Goal: Task Accomplishment & Management: Manage account settings

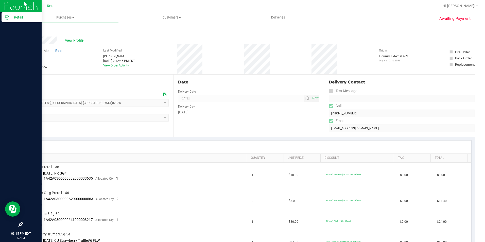
click at [13, 16] on p "Retail" at bounding box center [24, 17] width 30 height 6
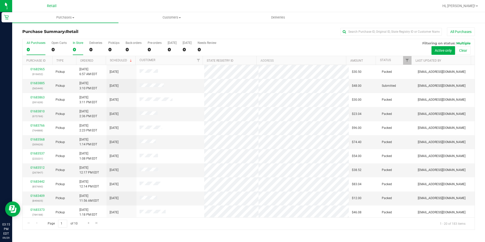
click at [73, 48] on div "0" at bounding box center [78, 50] width 10 height 6
click at [0, 0] on input "In Store 0" at bounding box center [0, 0] width 0 height 0
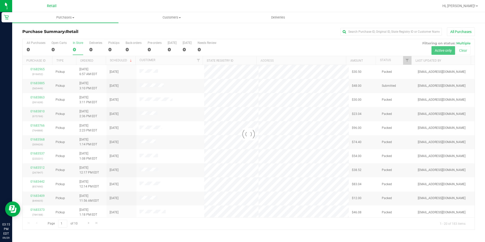
click at [73, 48] on div at bounding box center [249, 134] width 452 height 191
click at [73, 48] on div "0" at bounding box center [78, 50] width 10 height 6
click at [0, 0] on input "In Store 0" at bounding box center [0, 0] width 0 height 0
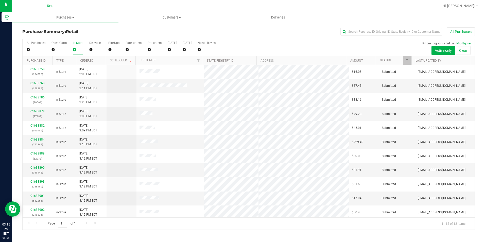
click at [72, 49] on div "All Purchases 0 Open Carts 0 In Store 0 Deliveries 0 PickUps 0 Back-orders 0 Pr…" at bounding box center [249, 47] width 452 height 17
click at [77, 54] on label "In Store 0" at bounding box center [78, 48] width 10 height 14
click at [0, 0] on input "In Store 0" at bounding box center [0, 0] width 0 height 0
click at [80, 51] on div "0" at bounding box center [78, 50] width 10 height 6
click at [0, 0] on input "In Store 0" at bounding box center [0, 0] width 0 height 0
